Goal: Task Accomplishment & Management: Manage account settings

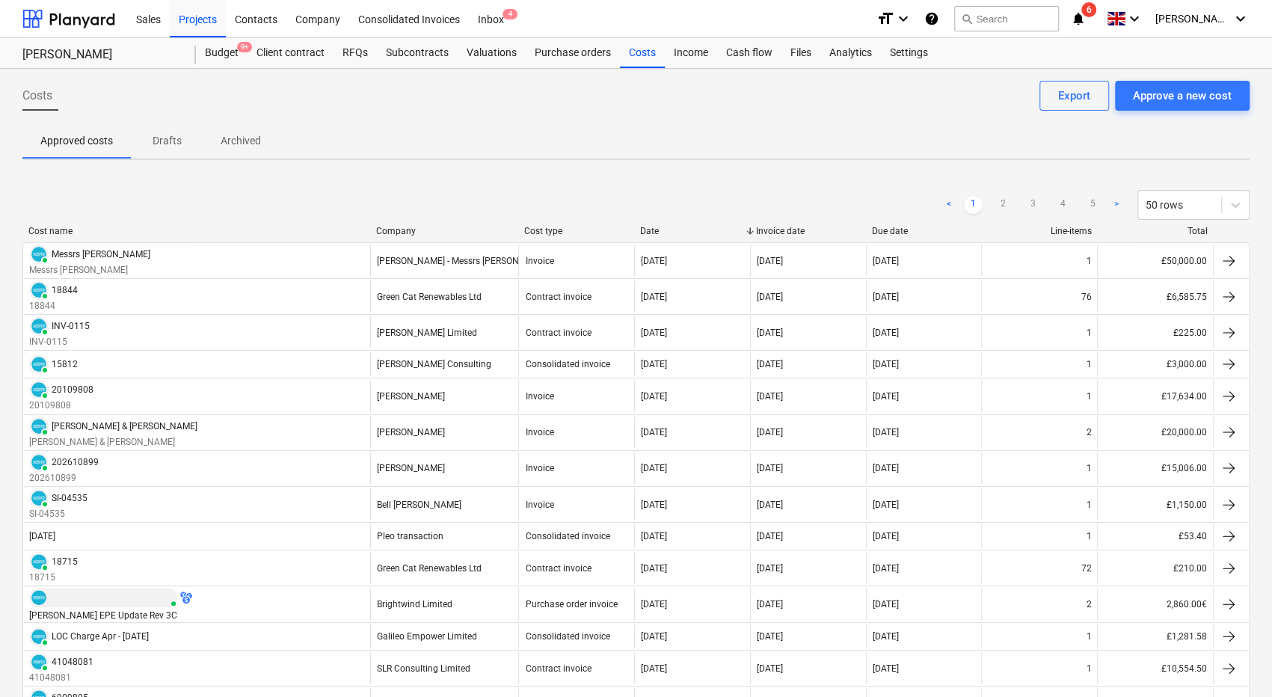
click at [1086, 14] on icon "notifications" at bounding box center [1078, 19] width 15 height 18
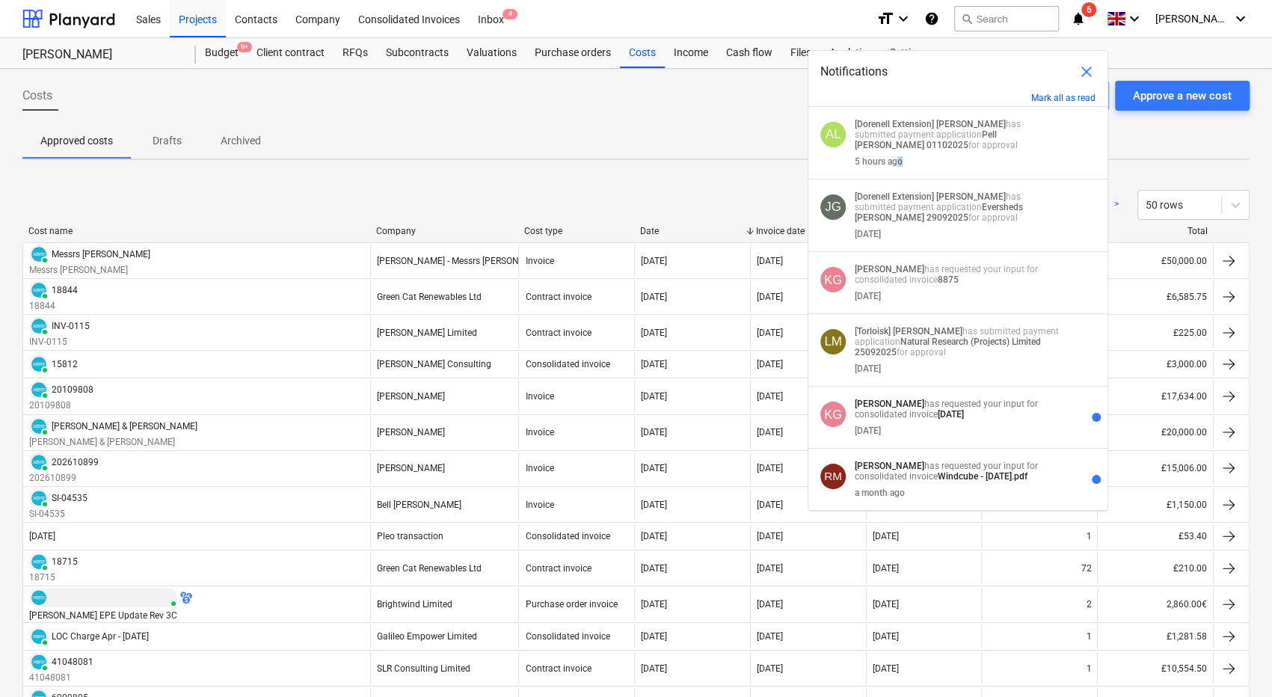
click at [901, 161] on div "5 hours ago" at bounding box center [879, 161] width 48 height 10
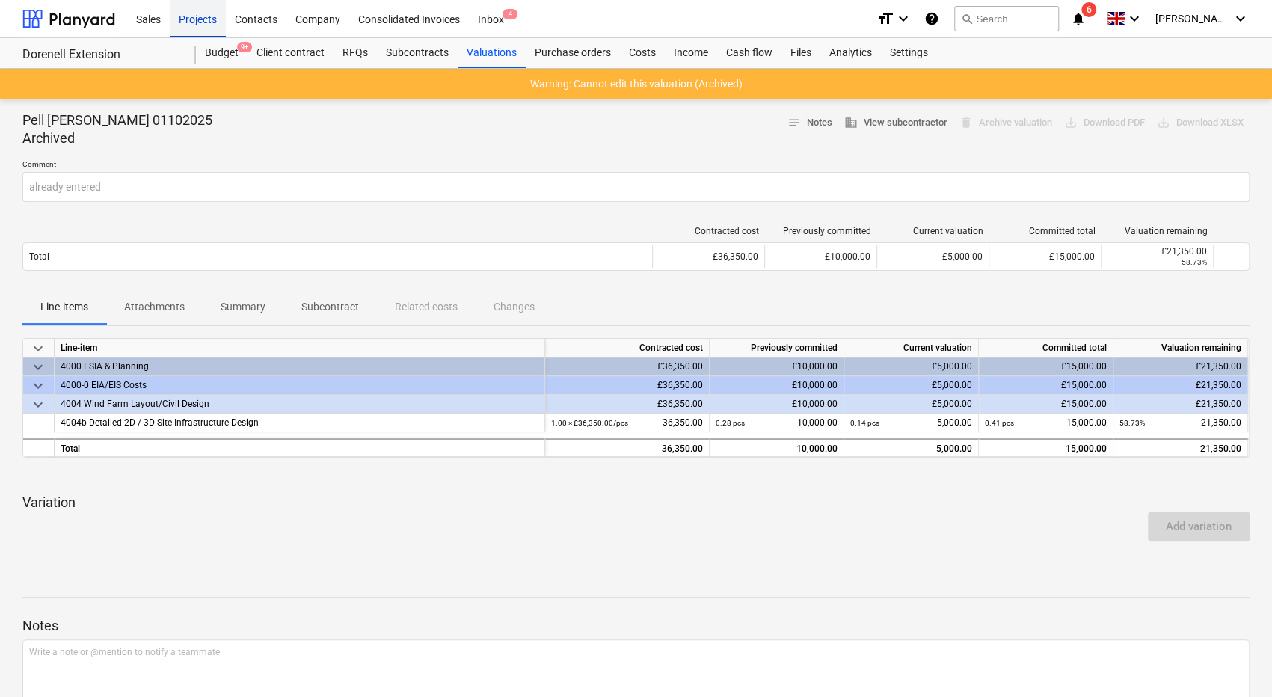
click at [208, 19] on div "Projects" at bounding box center [198, 18] width 56 height 38
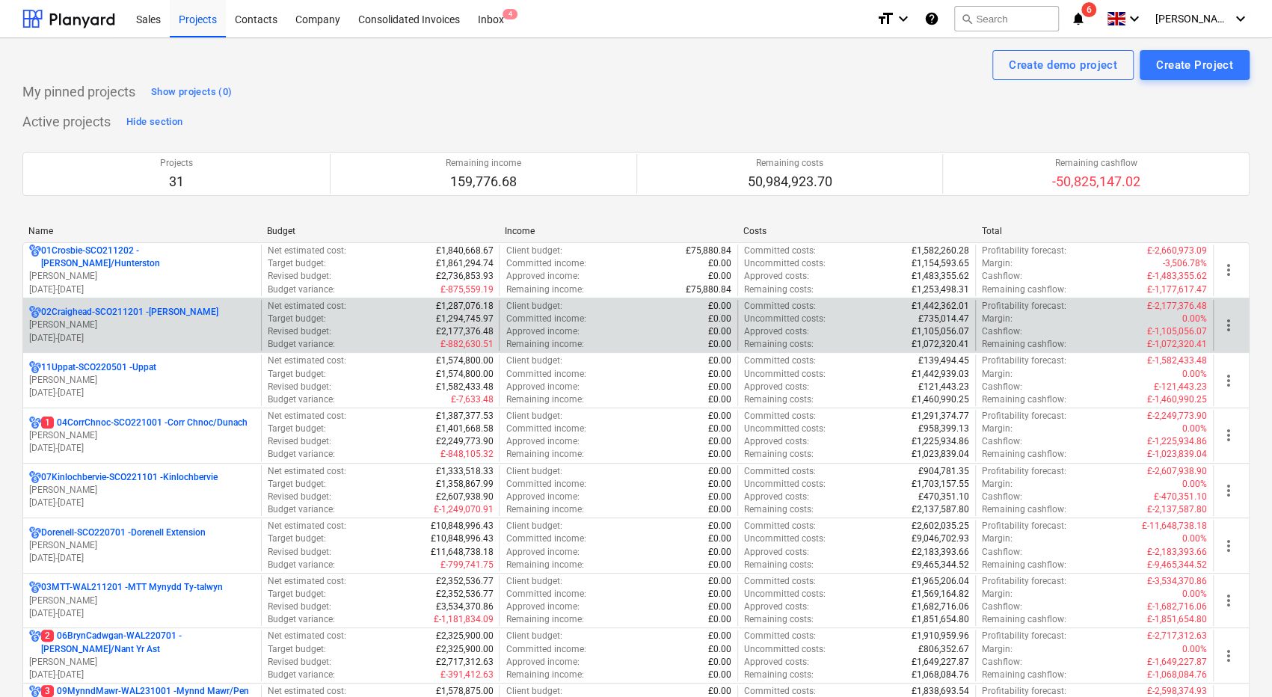
click at [192, 316] on div "02Craighead-SCO211201 - [GEOGRAPHIC_DATA]" at bounding box center [142, 312] width 226 height 13
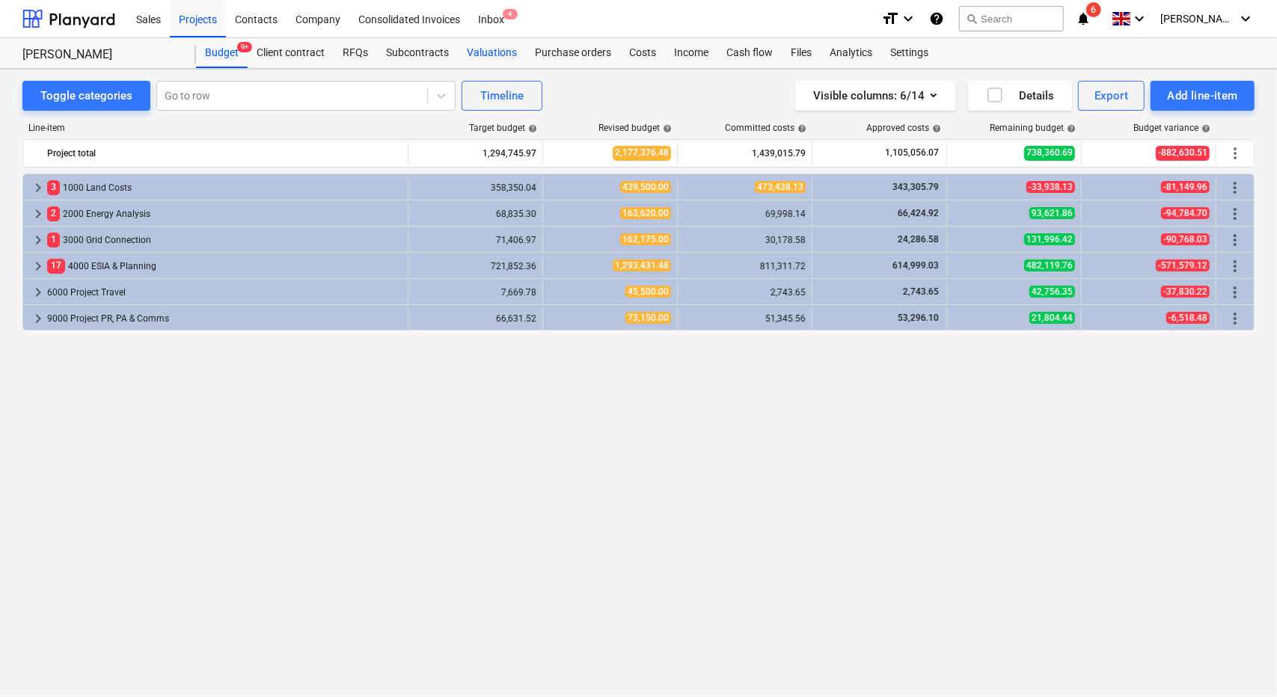
click at [494, 50] on div "Valuations" at bounding box center [492, 53] width 68 height 30
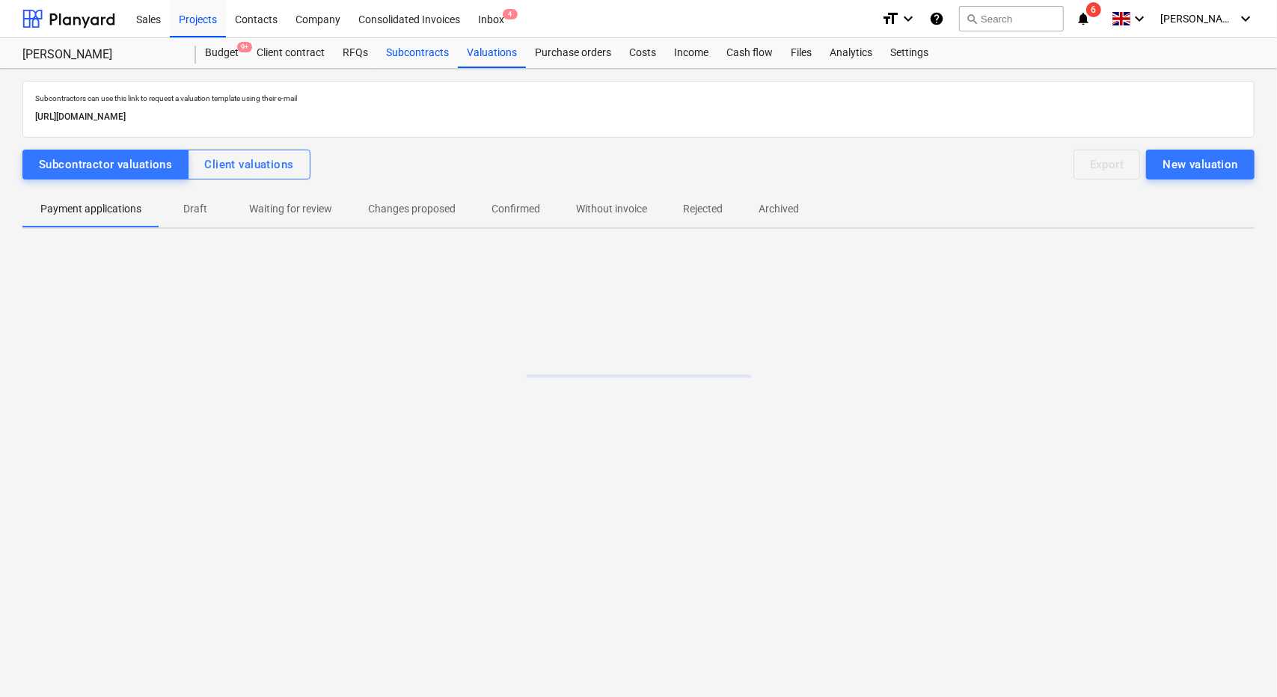
click at [414, 51] on div "Subcontracts" at bounding box center [417, 53] width 81 height 30
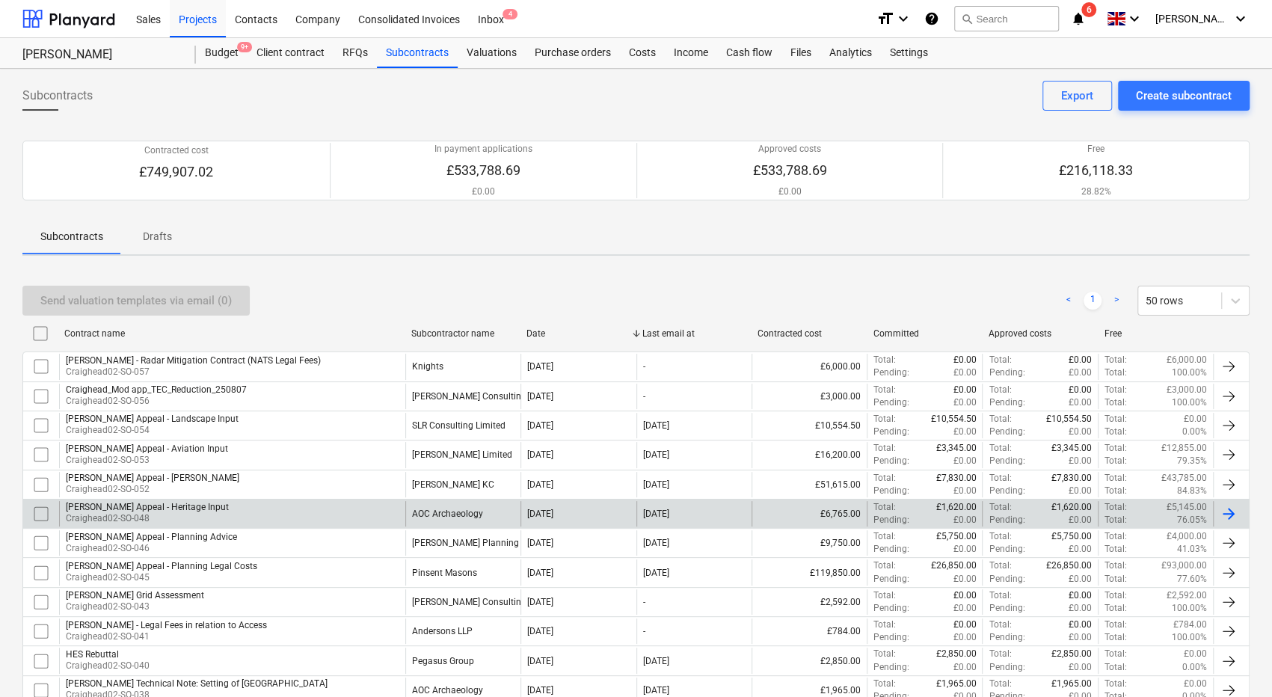
click at [355, 507] on div "[PERSON_NAME] Appeal - Heritage Input Craighead02-SO-048" at bounding box center [232, 513] width 346 height 25
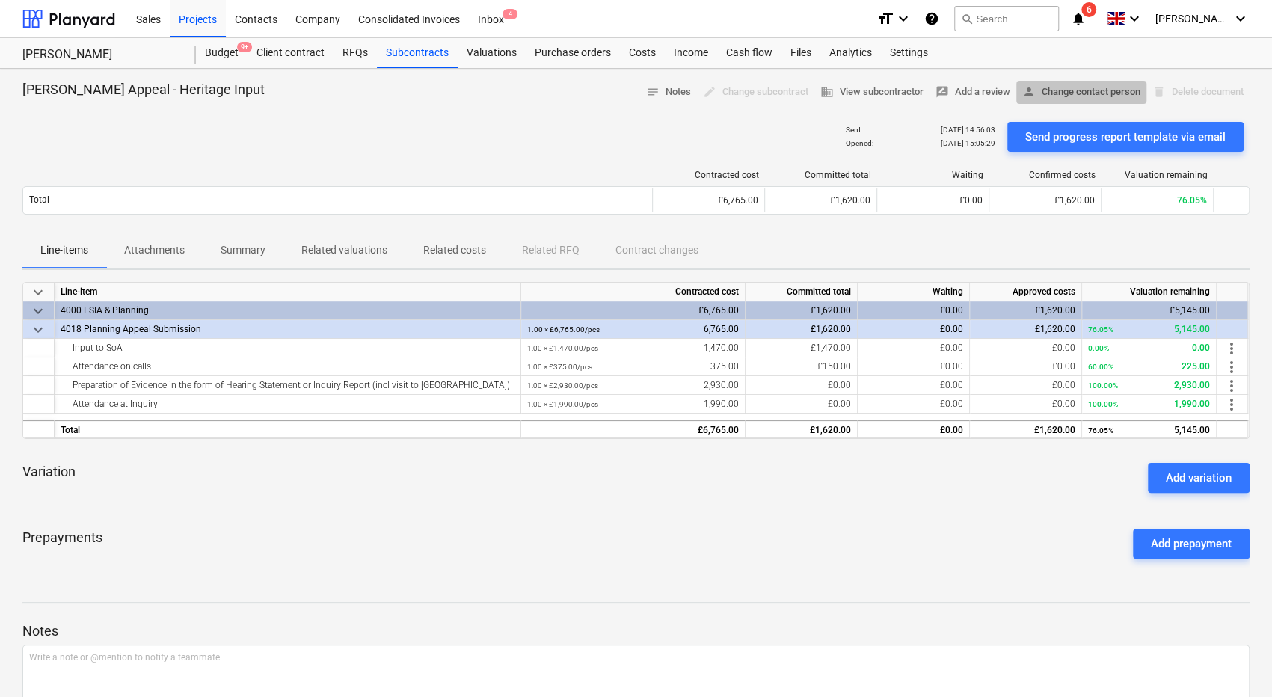
click at [1088, 87] on span "person Change contact person" at bounding box center [1082, 92] width 118 height 17
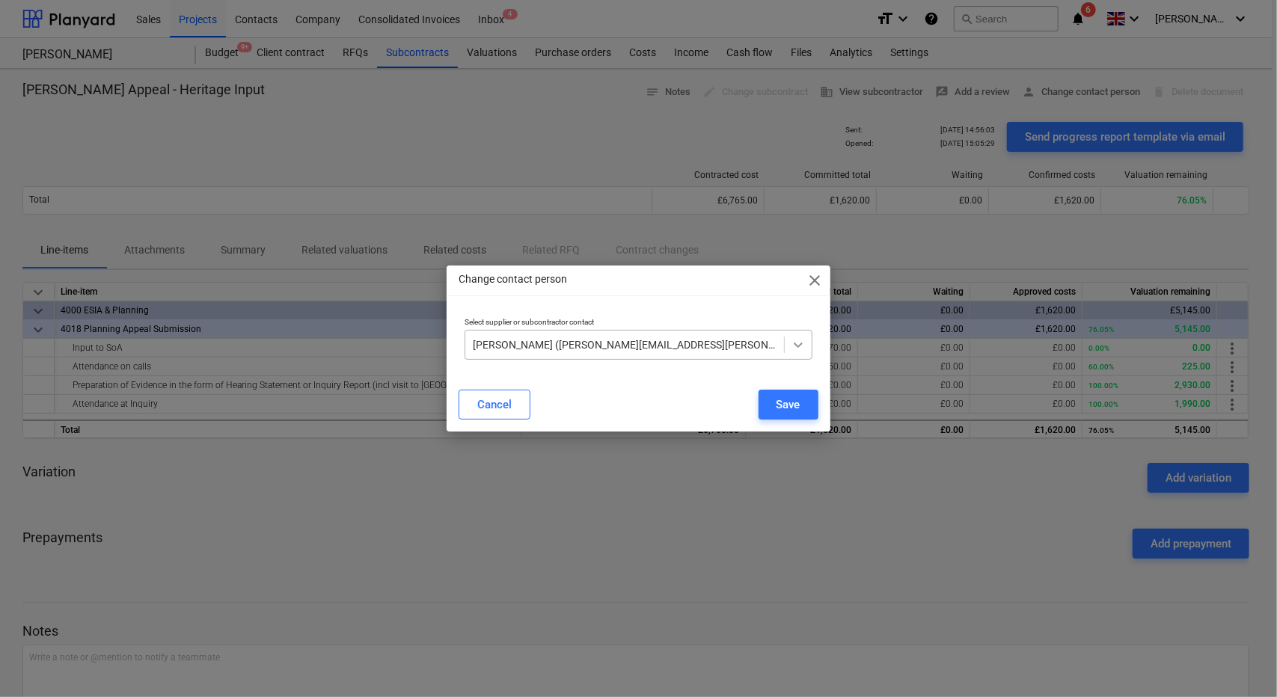
click at [799, 342] on icon at bounding box center [798, 344] width 15 height 15
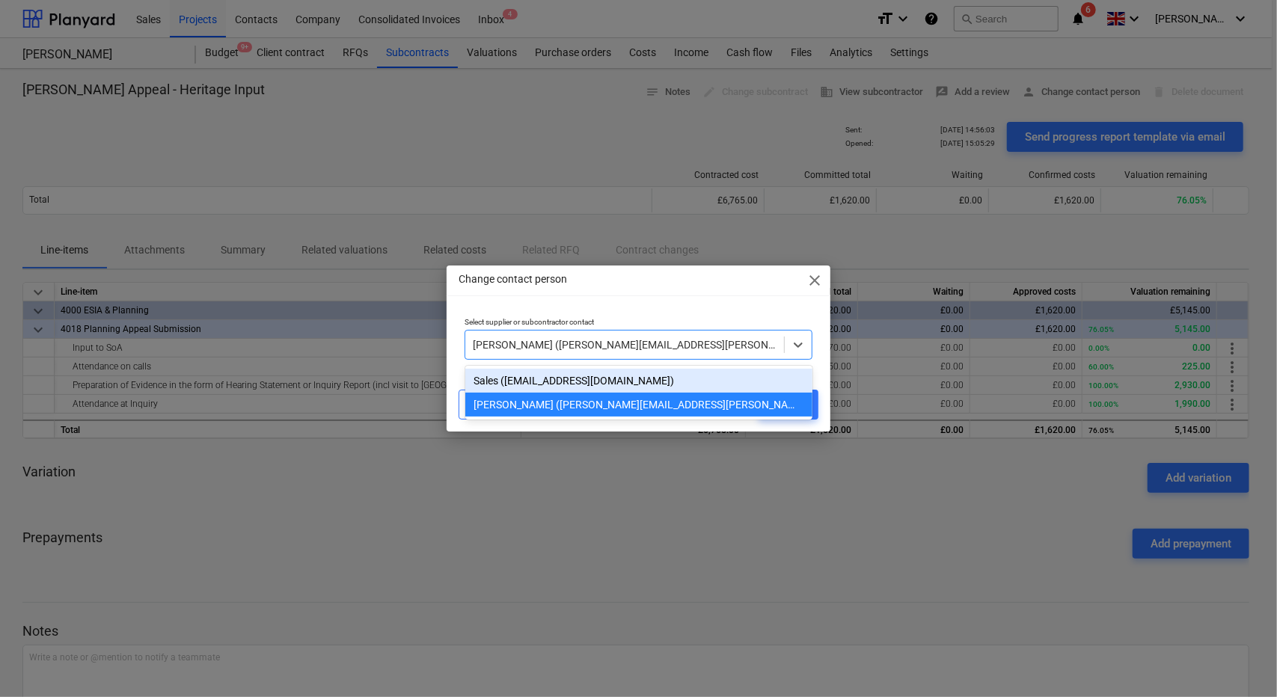
click at [709, 379] on div "Sales ([EMAIL_ADDRESS][DOMAIN_NAME])" at bounding box center [638, 381] width 347 height 24
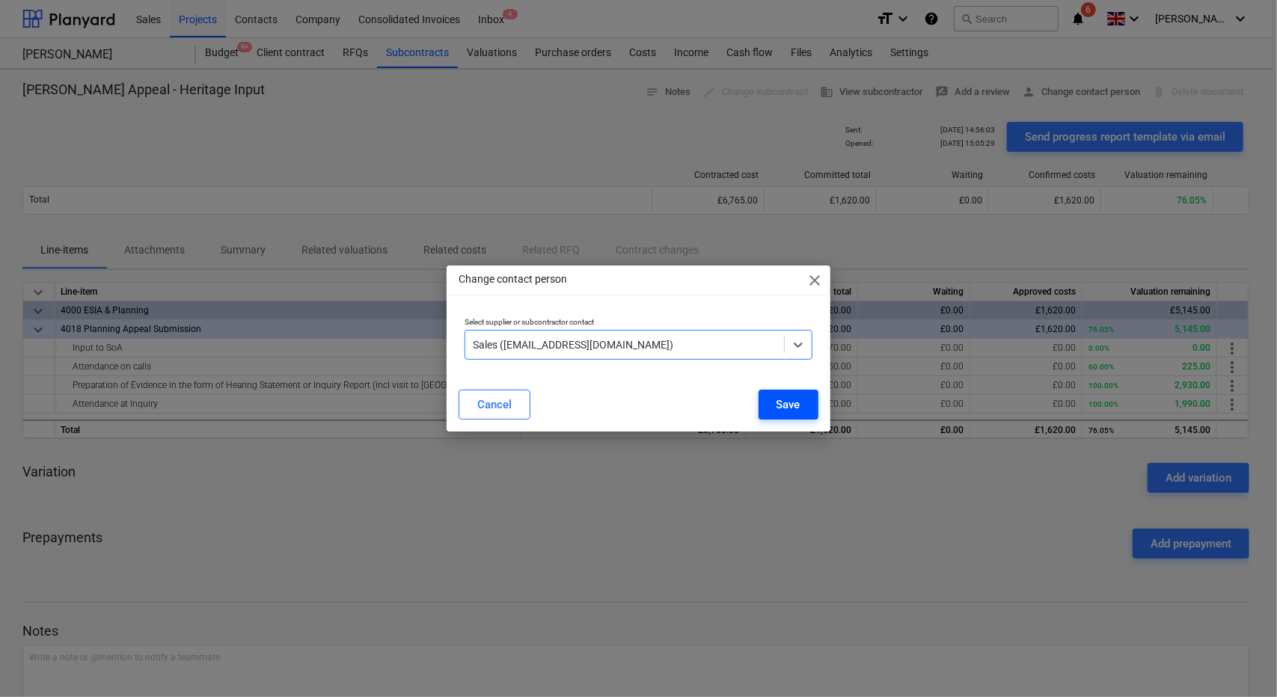
click at [784, 404] on div "Save" at bounding box center [788, 404] width 24 height 19
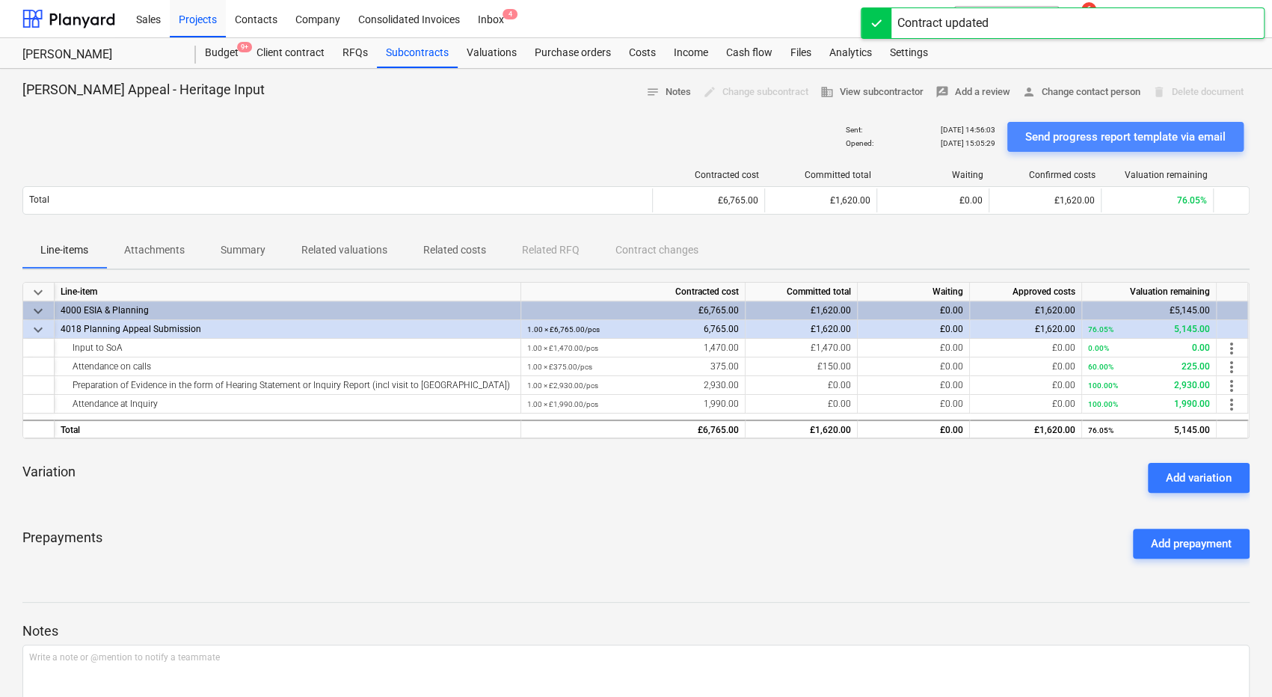
click at [1161, 130] on div "Send progress report template via email" at bounding box center [1126, 136] width 200 height 19
